Goal: Task Accomplishment & Management: Manage account settings

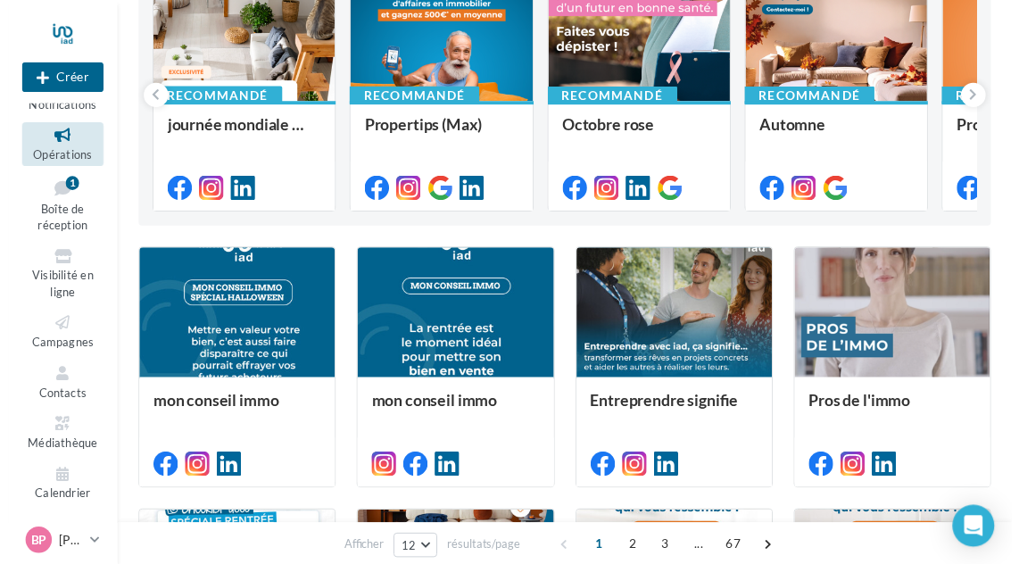
scroll to position [268, 0]
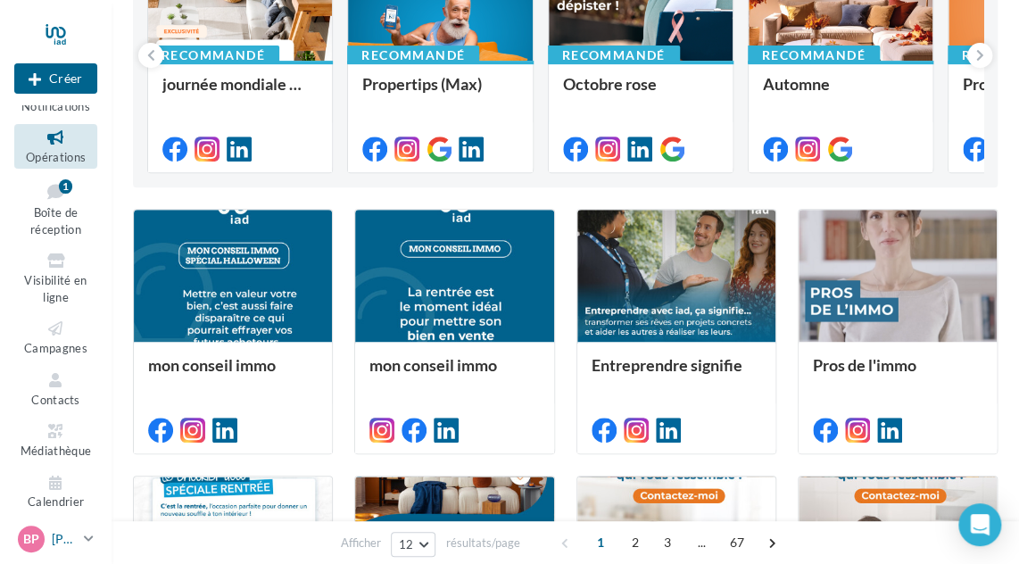
click at [82, 538] on link "BP Bruno PAPIN bruno.papin@iadfrance.fr" at bounding box center [55, 539] width 83 height 34
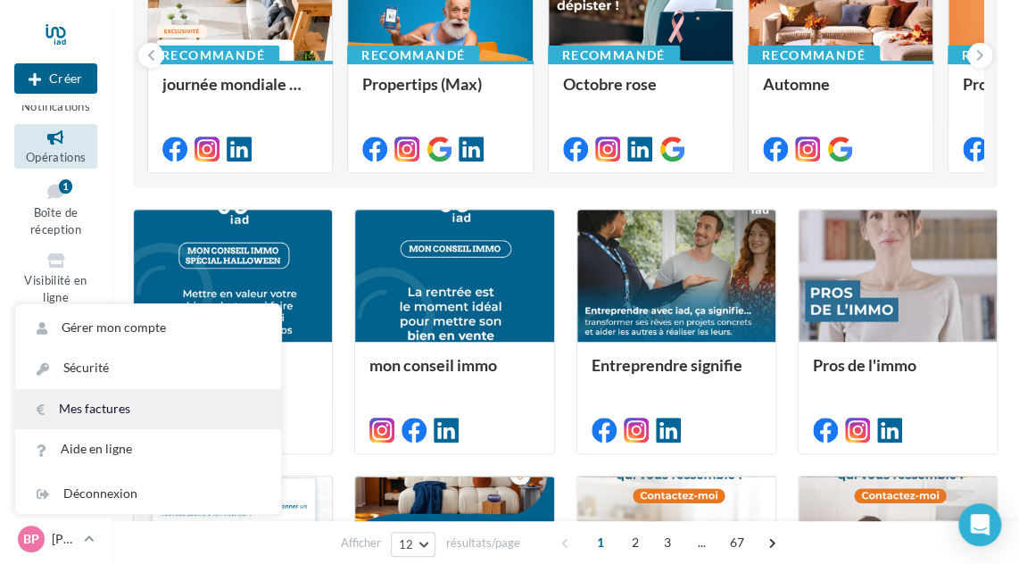
click at [92, 403] on link "Mes factures" at bounding box center [148, 409] width 266 height 40
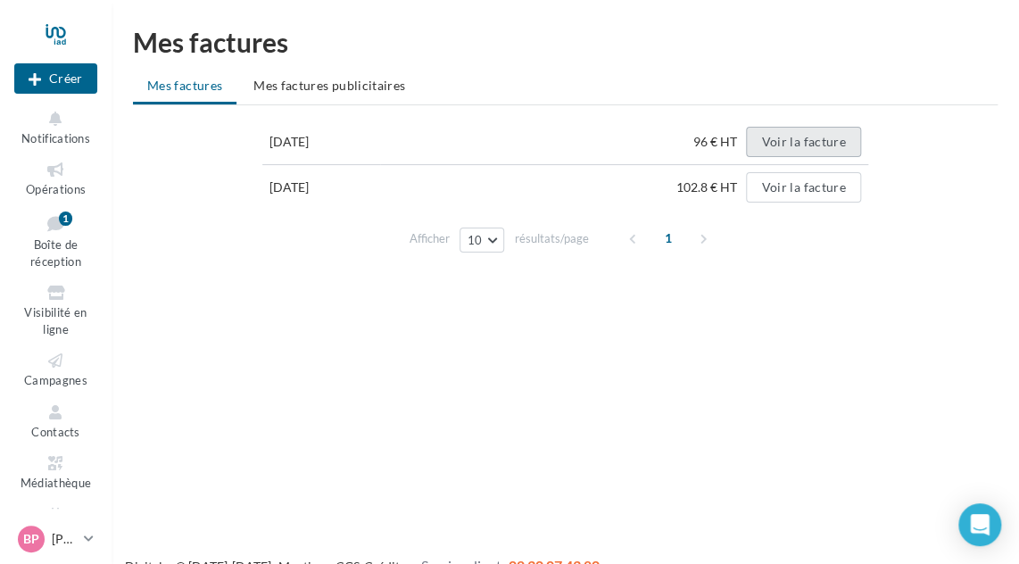
click at [814, 142] on button "Voir la facture" at bounding box center [803, 142] width 114 height 30
click at [85, 535] on icon at bounding box center [89, 538] width 10 height 15
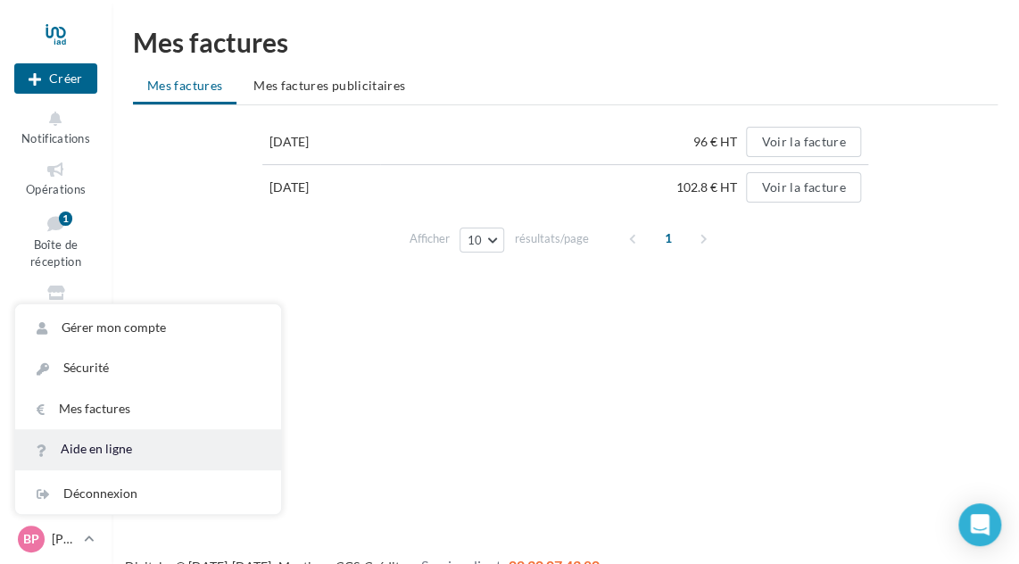
click at [102, 451] on link "Aide en ligne" at bounding box center [148, 449] width 266 height 40
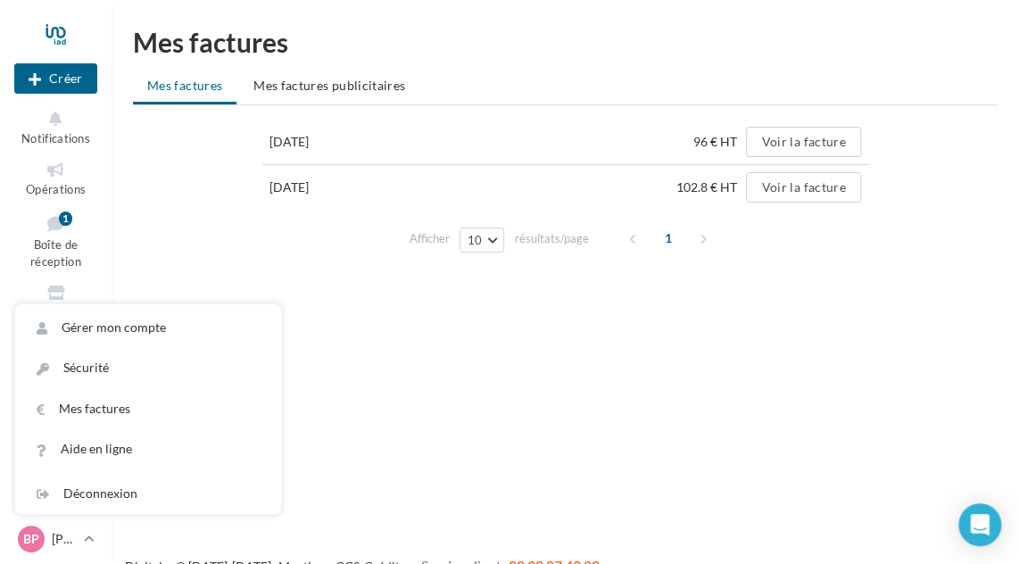
drag, startPoint x: 513, startPoint y: 352, endPoint x: 380, endPoint y: 364, distance: 133.6
click at [380, 364] on div "Nouvelle campagne Créer Notifications Opérations Boîte de réception 1 Visibilit…" at bounding box center [509, 311] width 1019 height 564
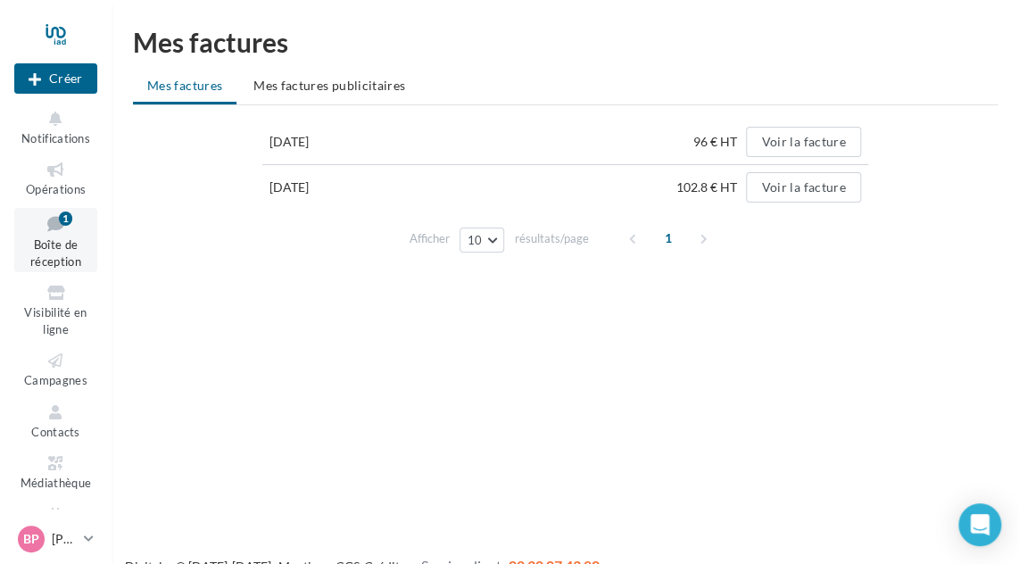
click at [49, 226] on icon at bounding box center [56, 224] width 72 height 24
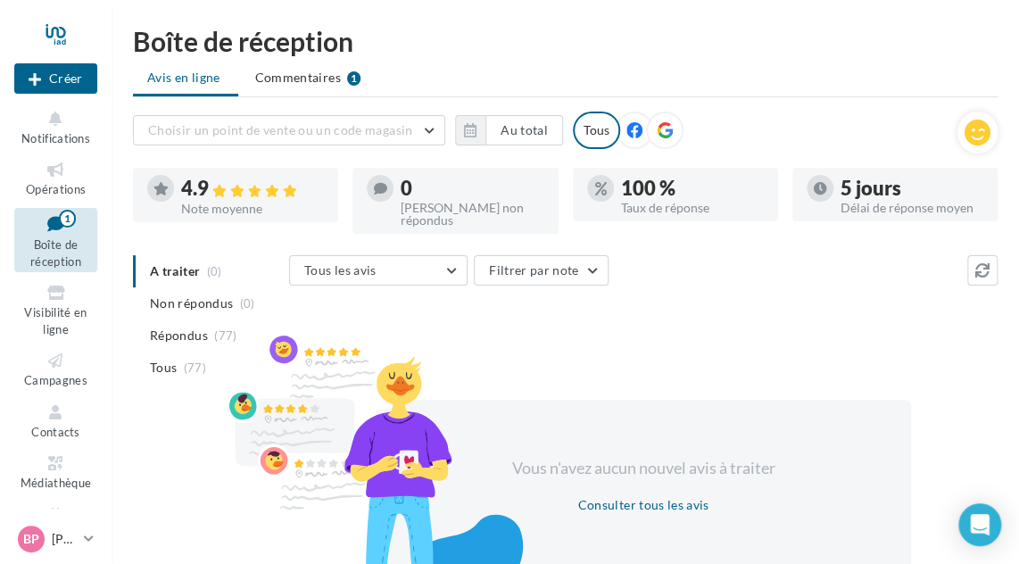
scroll to position [138, 0]
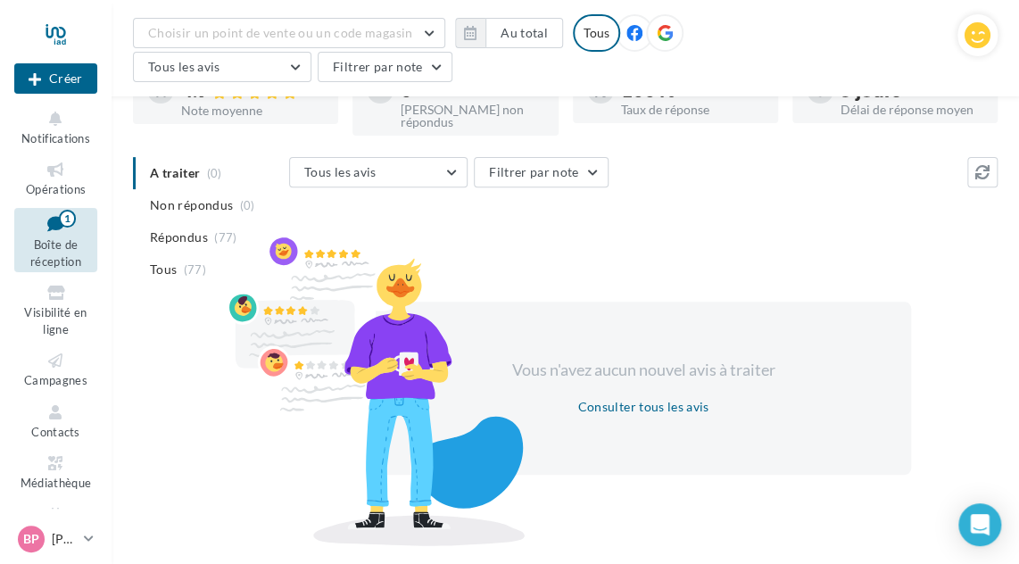
click at [68, 250] on span "Boîte de réception" at bounding box center [55, 252] width 51 height 31
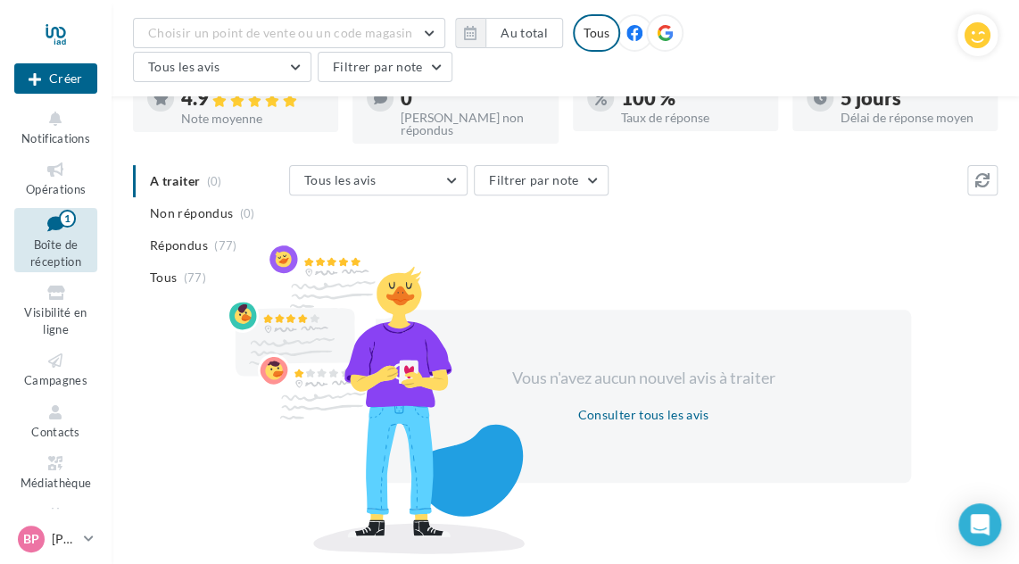
scroll to position [138, 0]
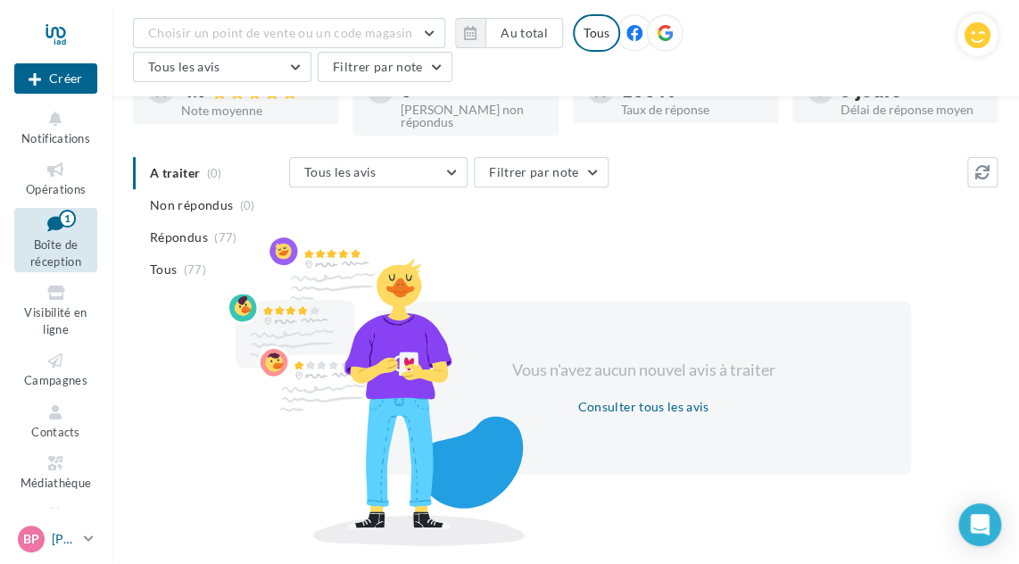
click at [93, 540] on icon at bounding box center [89, 538] width 10 height 15
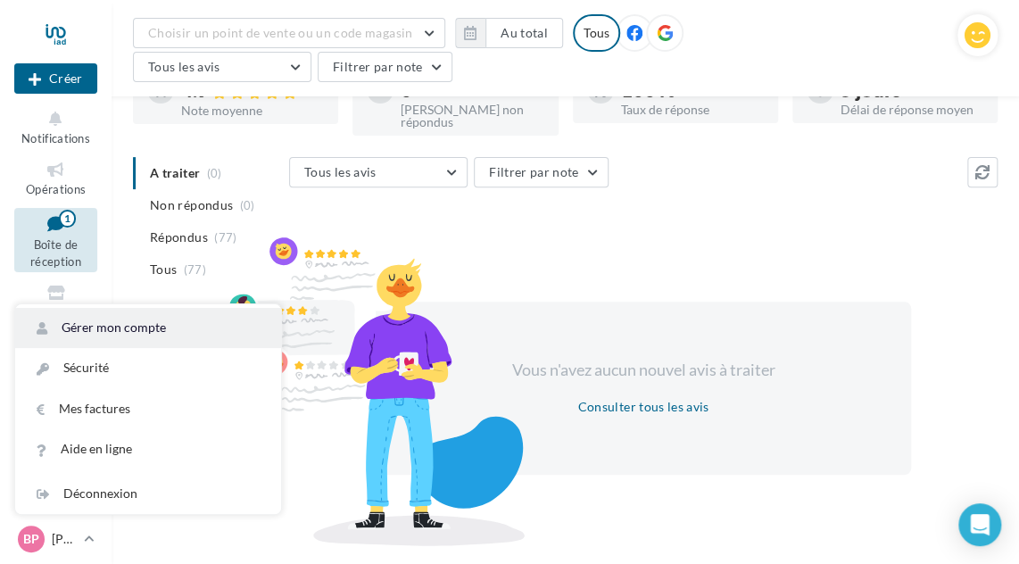
click at [121, 328] on link "Gérer mon compte" at bounding box center [148, 328] width 266 height 40
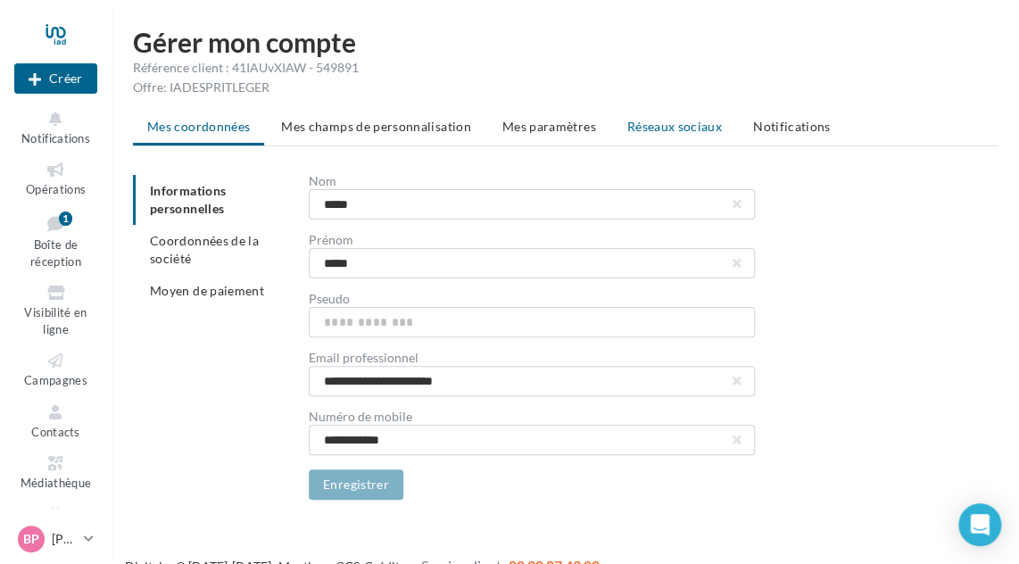
click at [662, 116] on li "Réseaux sociaux" at bounding box center [674, 127] width 123 height 32
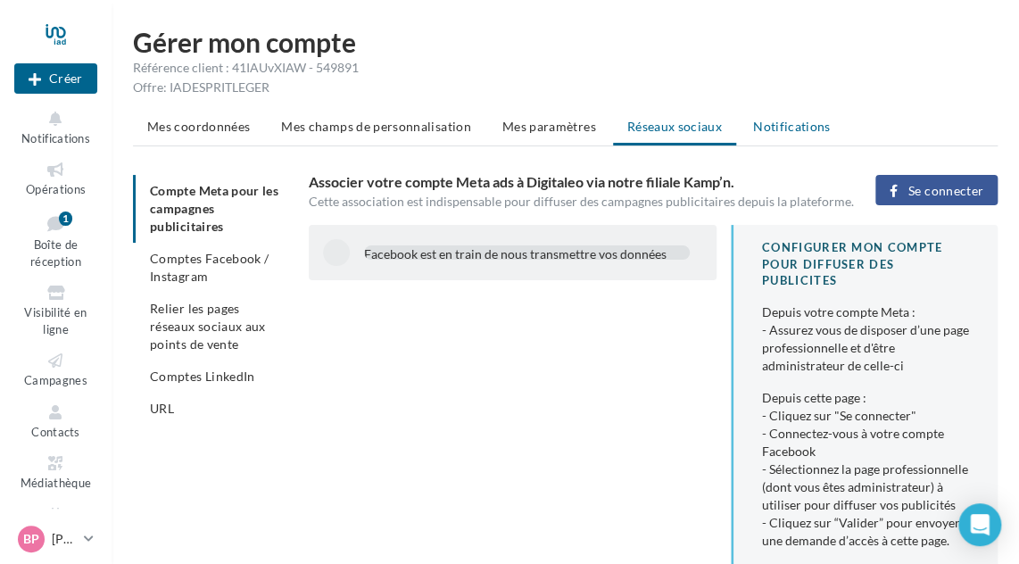
click at [792, 128] on span "Notifications" at bounding box center [792, 126] width 78 height 15
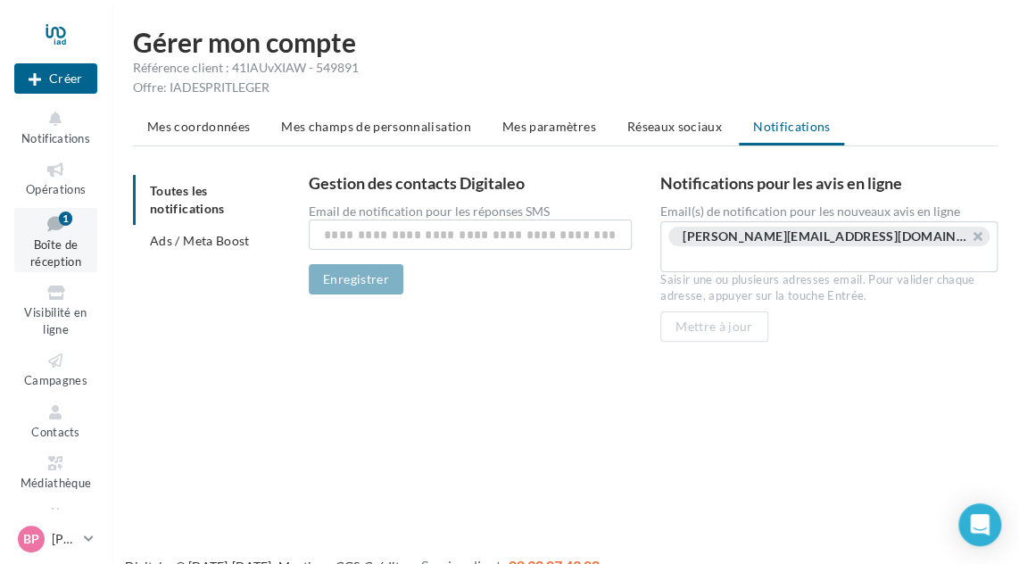
click at [38, 241] on span "Boîte de réception" at bounding box center [55, 252] width 51 height 31
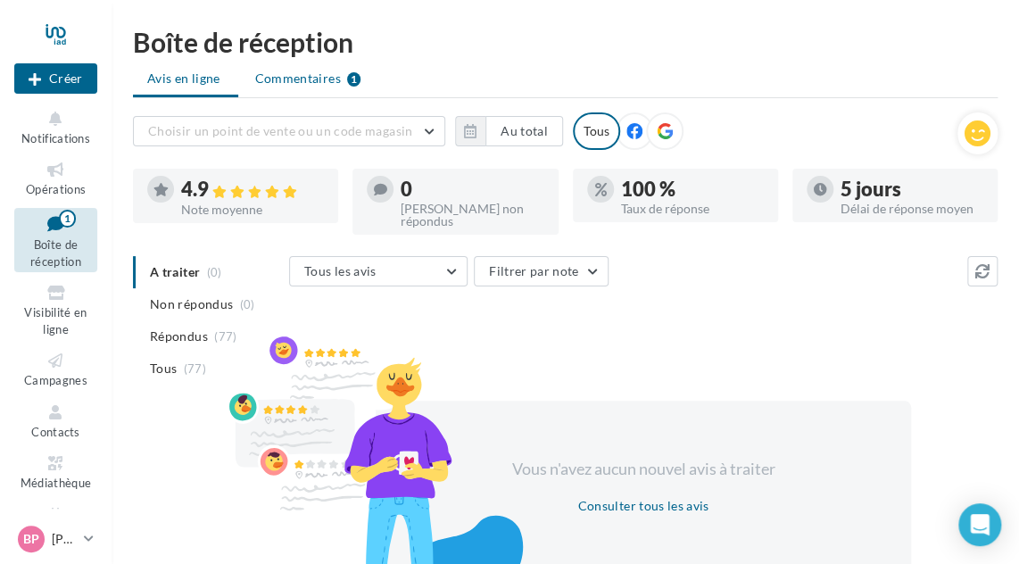
click at [328, 81] on span "Commentaires" at bounding box center [298, 79] width 86 height 18
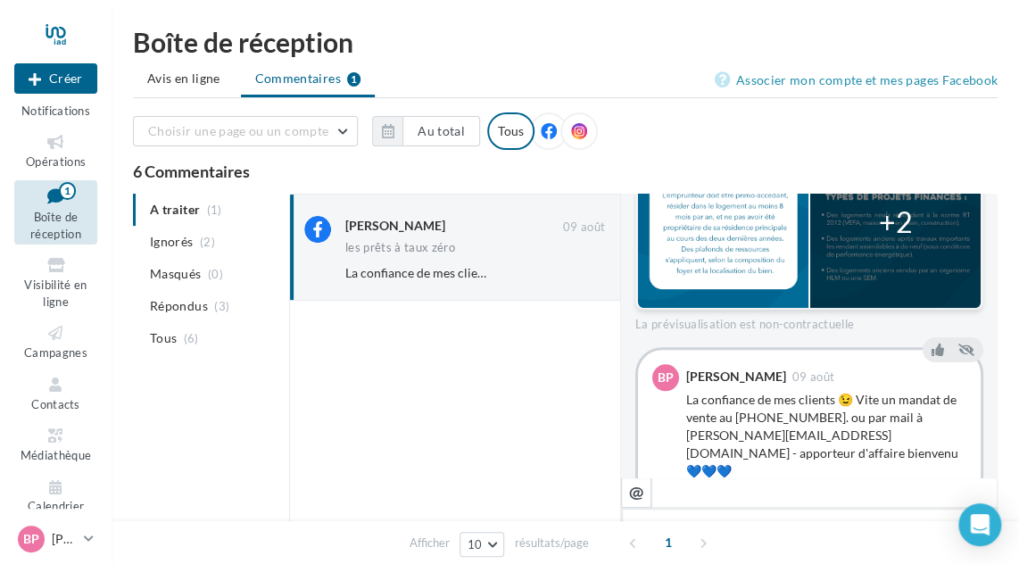
scroll to position [43, 0]
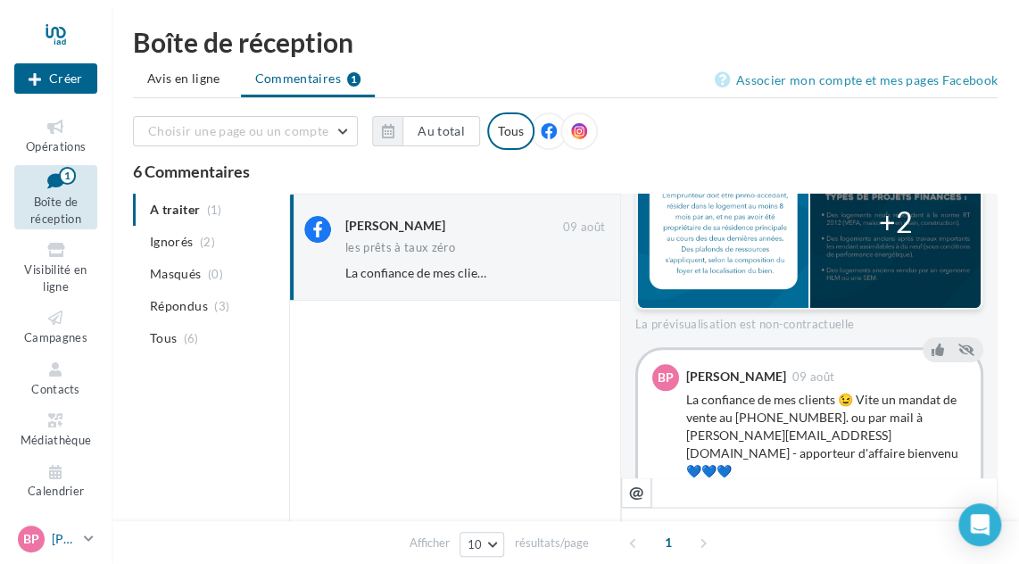
click at [70, 540] on p "[PERSON_NAME]" at bounding box center [64, 539] width 25 height 18
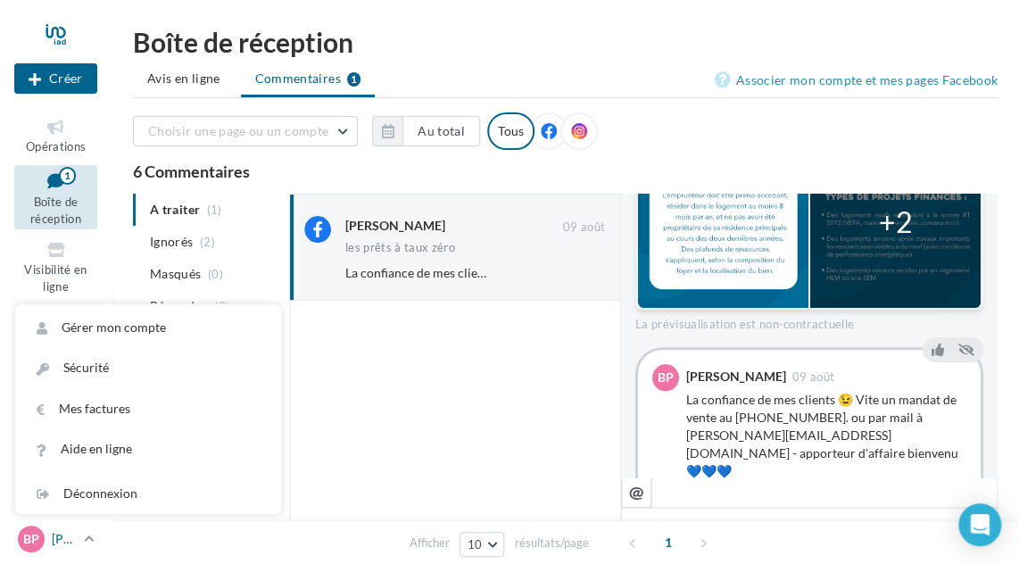
click at [70, 540] on p "[PERSON_NAME]" at bounding box center [64, 539] width 25 height 18
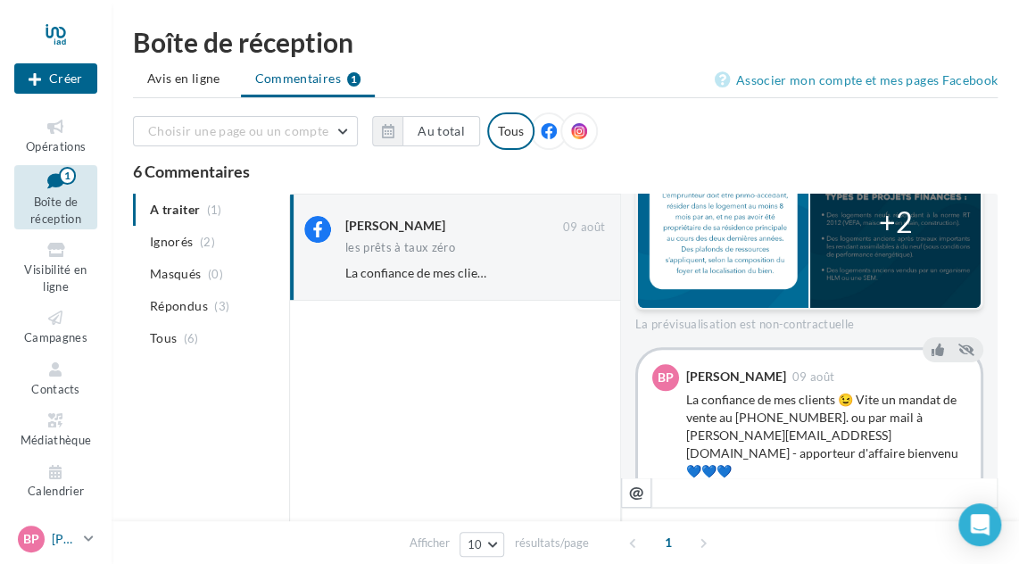
click at [70, 538] on p "[PERSON_NAME]" at bounding box center [64, 539] width 25 height 18
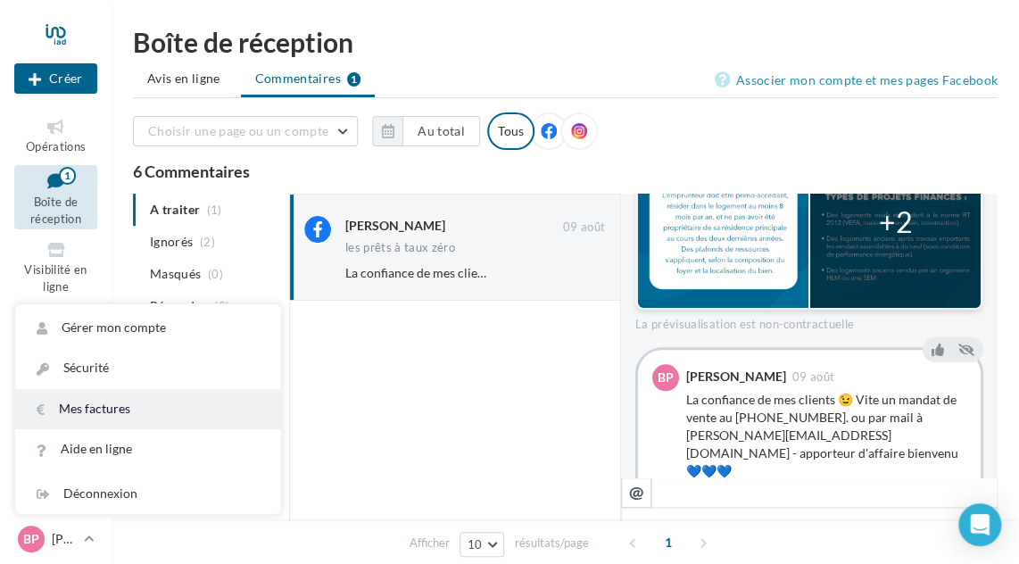
click at [127, 404] on link "Mes factures" at bounding box center [148, 409] width 266 height 40
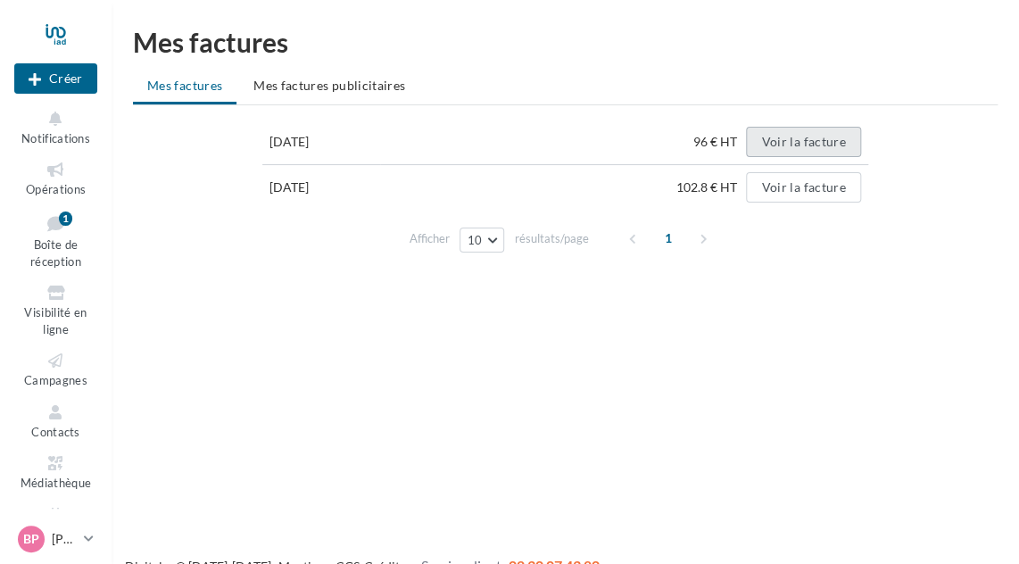
click at [795, 139] on button "Voir la facture" at bounding box center [803, 142] width 114 height 30
